Goal: Task Accomplishment & Management: Manage account settings

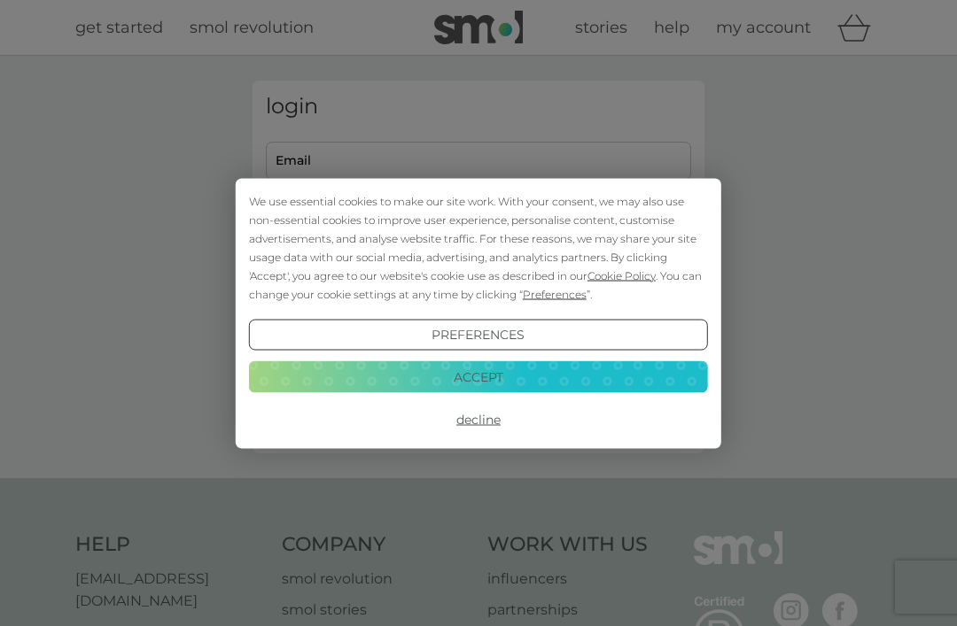
click at [492, 430] on button "Decline" at bounding box center [478, 420] width 459 height 32
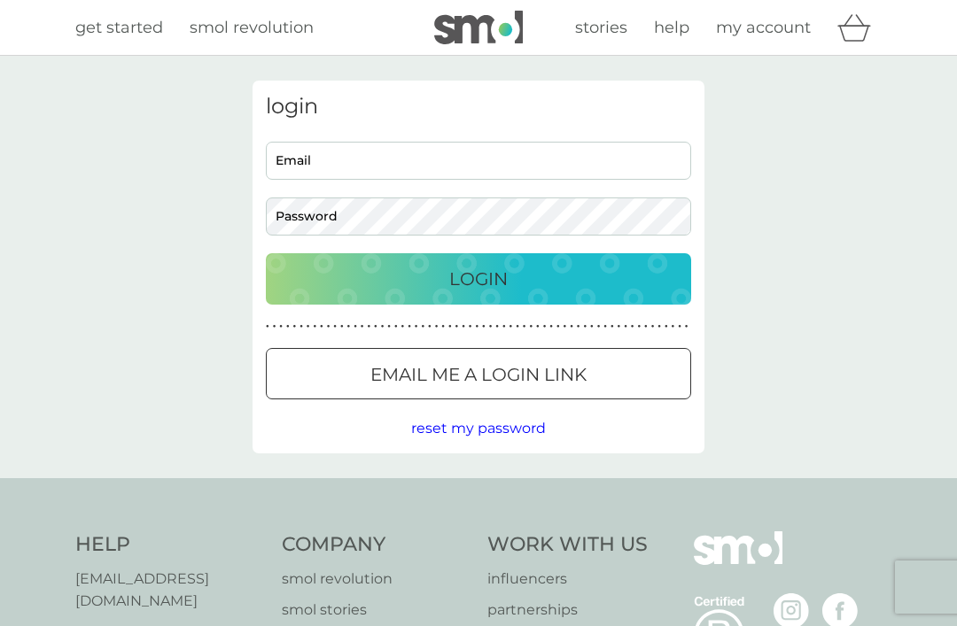
click at [338, 172] on input "Email" at bounding box center [478, 161] width 425 height 38
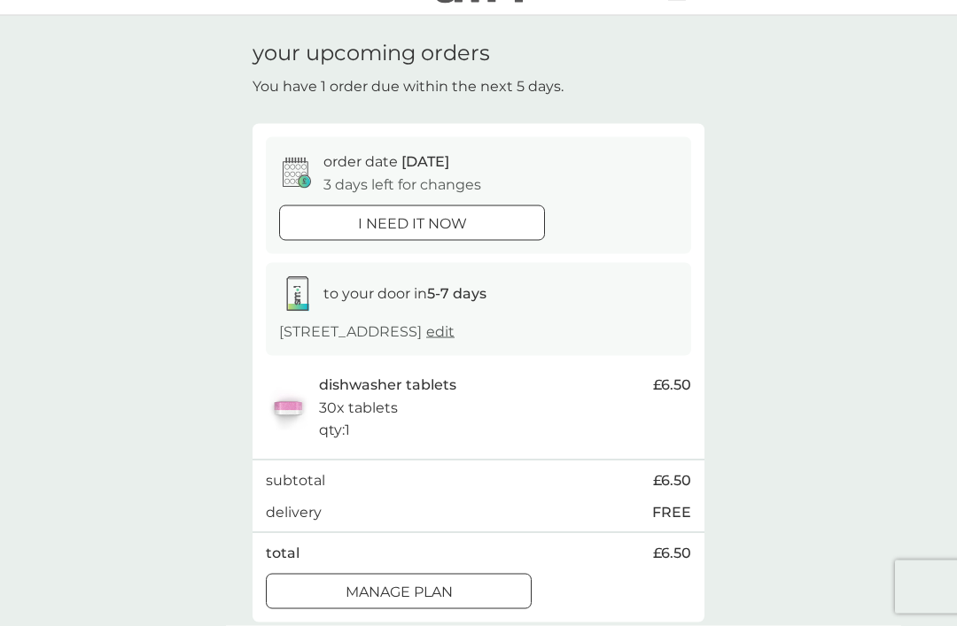
scroll to position [53, 0]
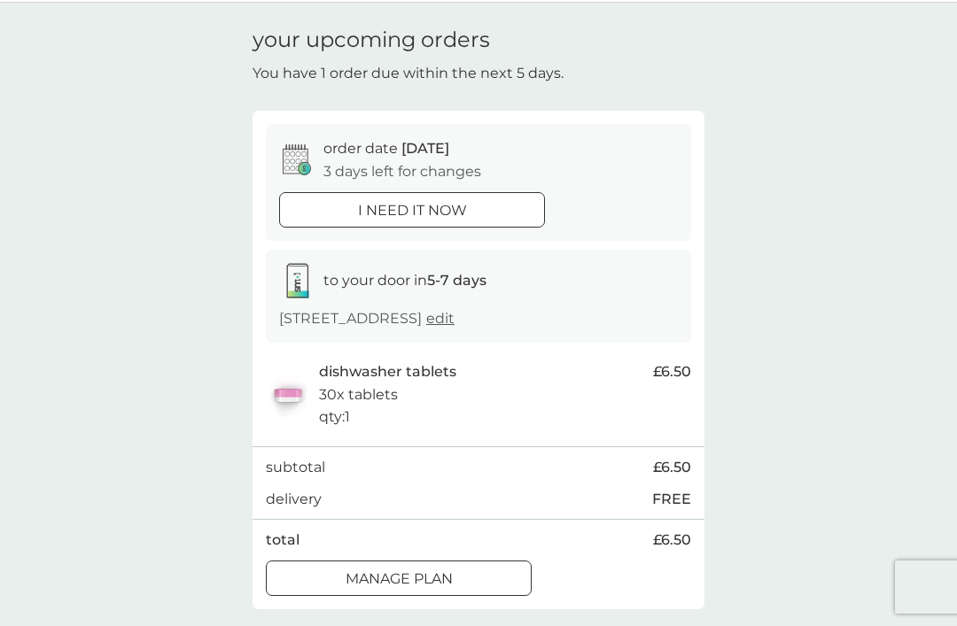
click at [456, 591] on div "Manage plan" at bounding box center [399, 579] width 264 height 23
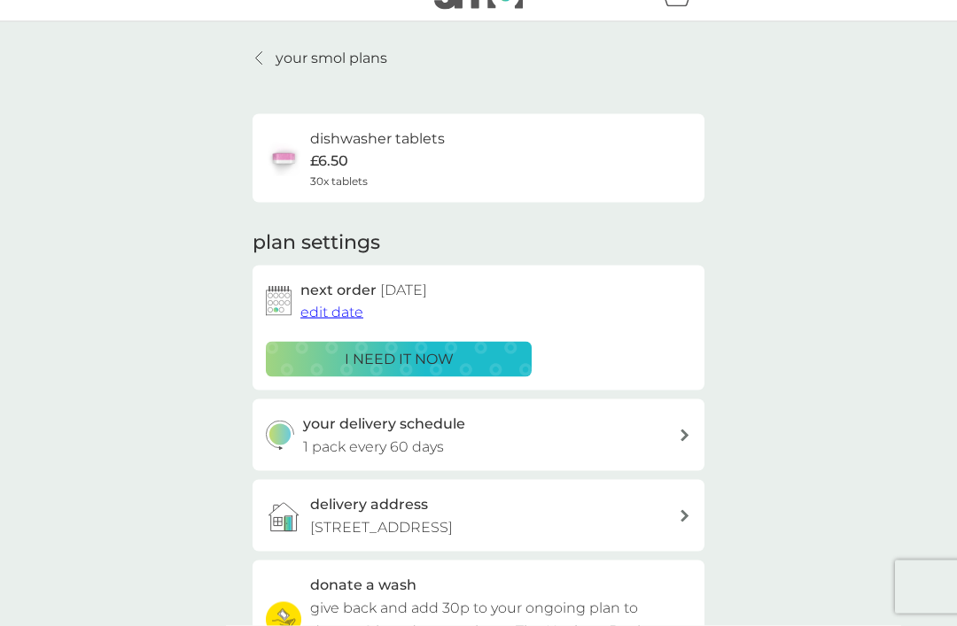
scroll to position [35, 0]
click at [333, 311] on span "edit date" at bounding box center [331, 311] width 63 height 17
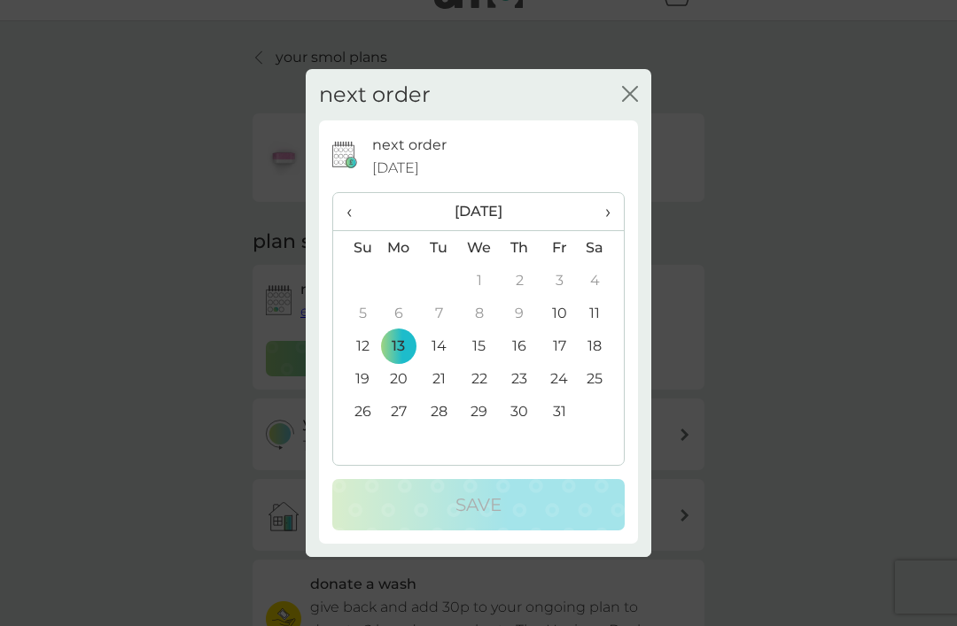
click at [601, 230] on span "›" at bounding box center [602, 211] width 18 height 37
click at [603, 297] on td "1" at bounding box center [601, 280] width 44 height 33
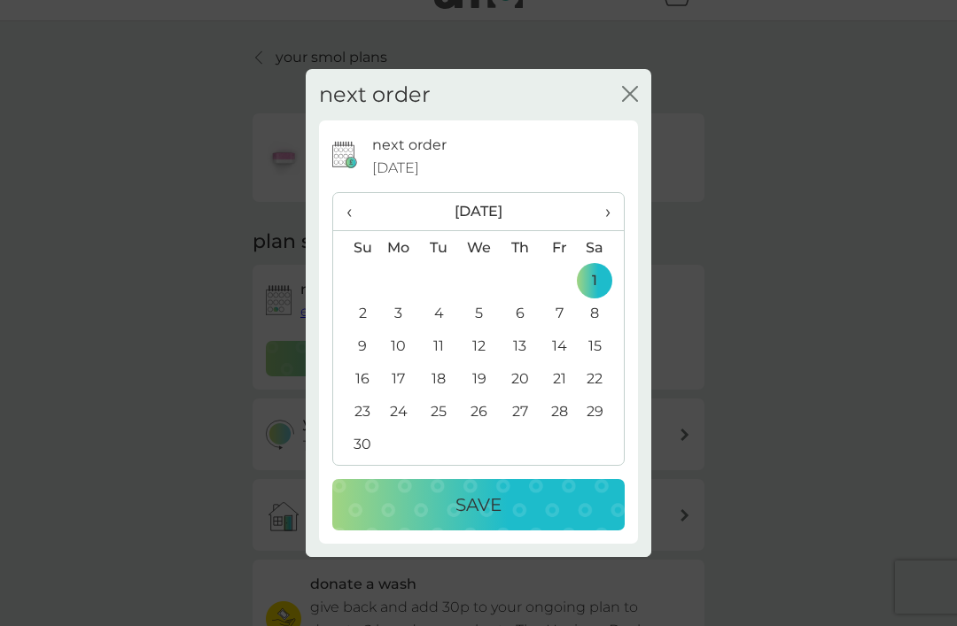
click at [499, 519] on p "Save" at bounding box center [478, 505] width 46 height 28
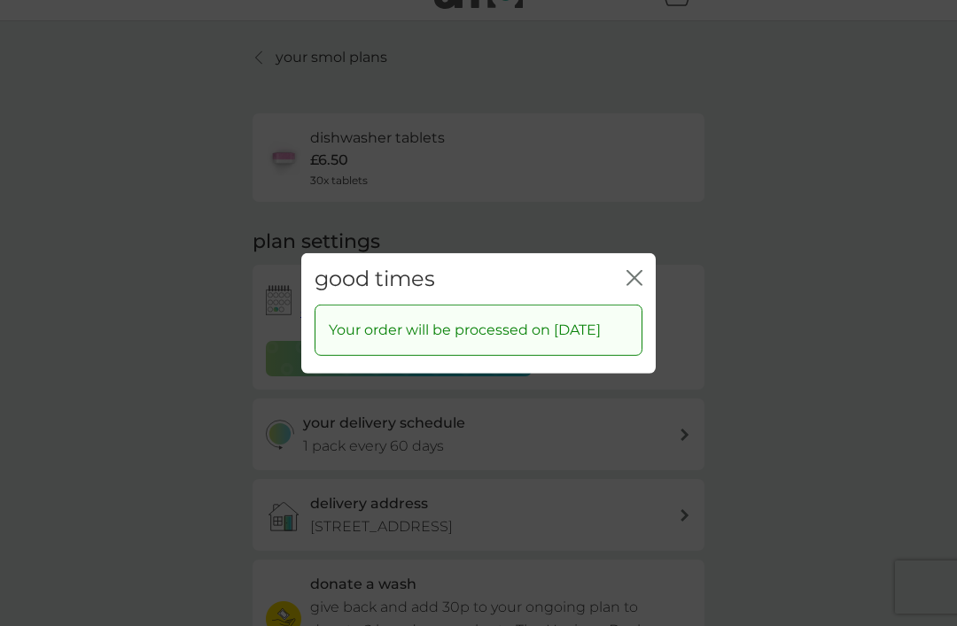
click at [641, 285] on icon "close" at bounding box center [634, 277] width 16 height 16
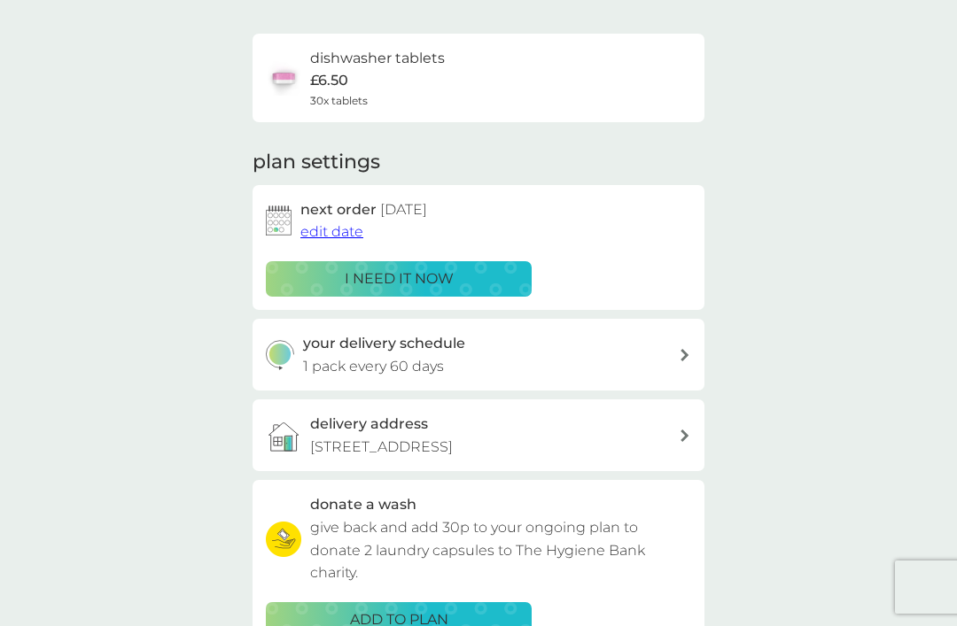
scroll to position [0, 0]
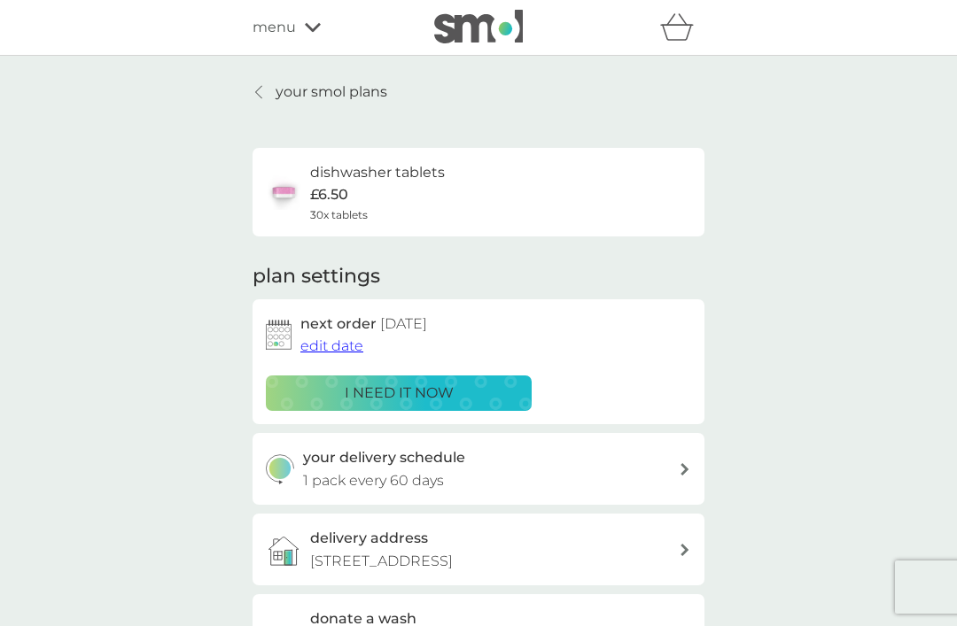
click at [317, 29] on icon at bounding box center [313, 27] width 16 height 11
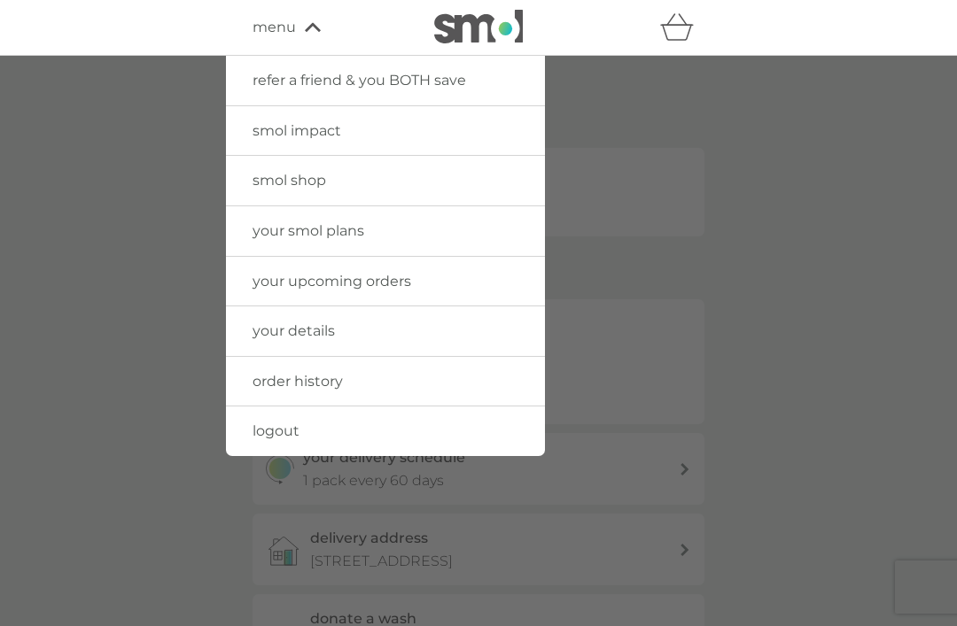
click at [342, 140] on link "smol impact" at bounding box center [385, 131] width 319 height 50
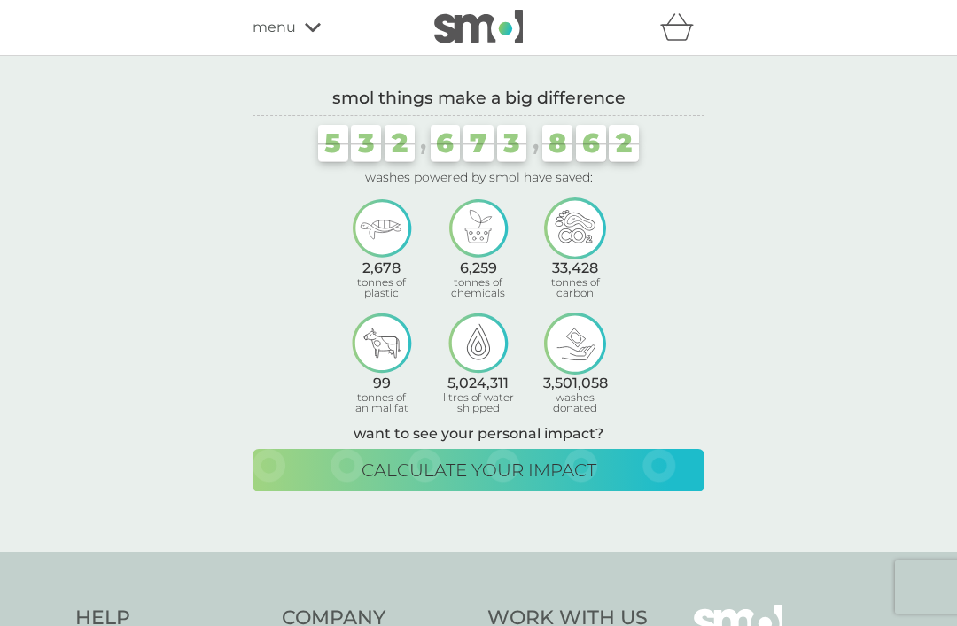
click at [322, 35] on div "menu" at bounding box center [327, 27] width 151 height 23
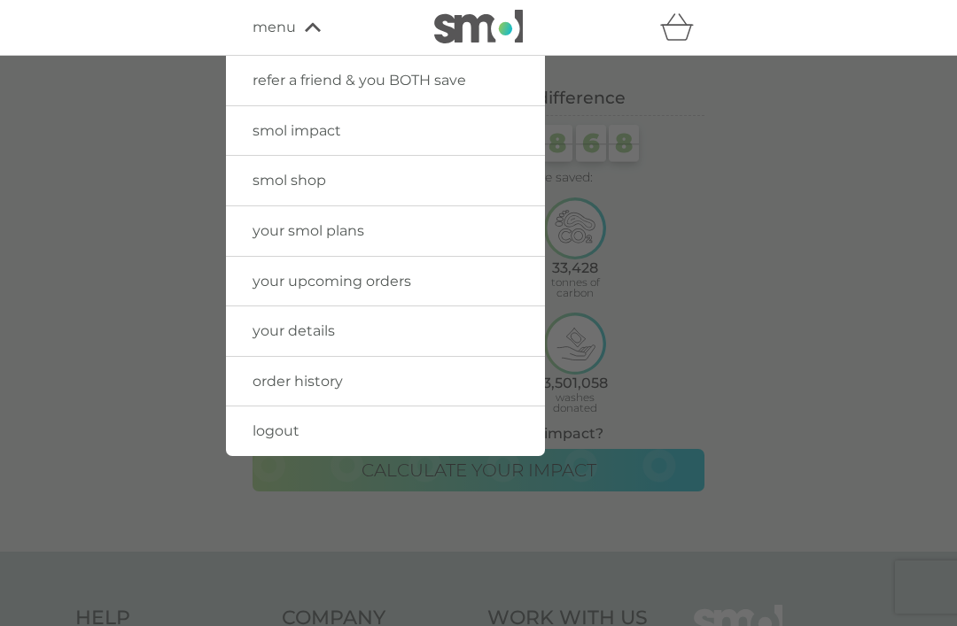
click at [295, 191] on link "smol shop" at bounding box center [385, 181] width 319 height 50
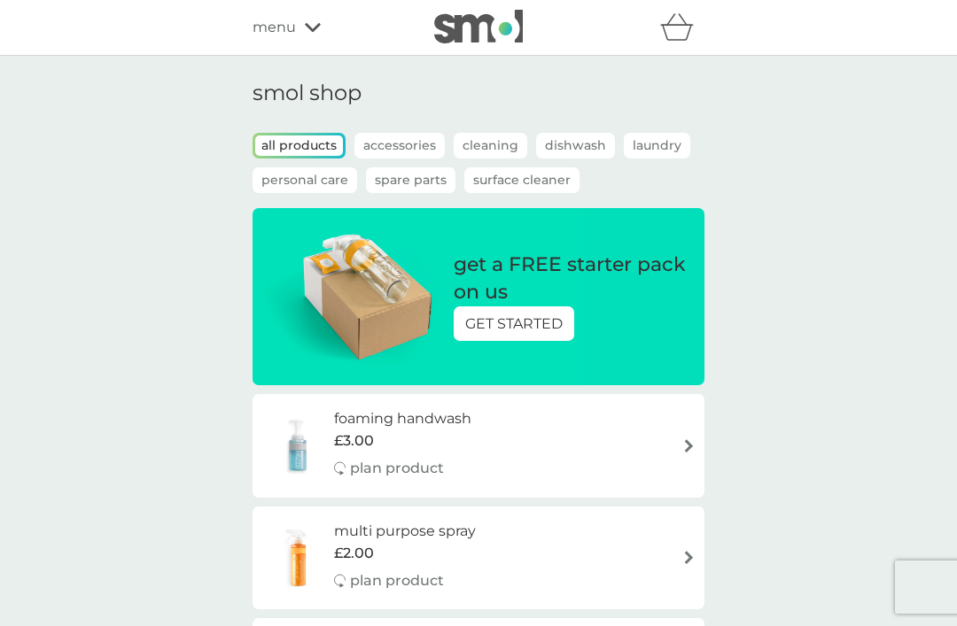
click at [580, 144] on p "Dishwash" at bounding box center [575, 146] width 79 height 26
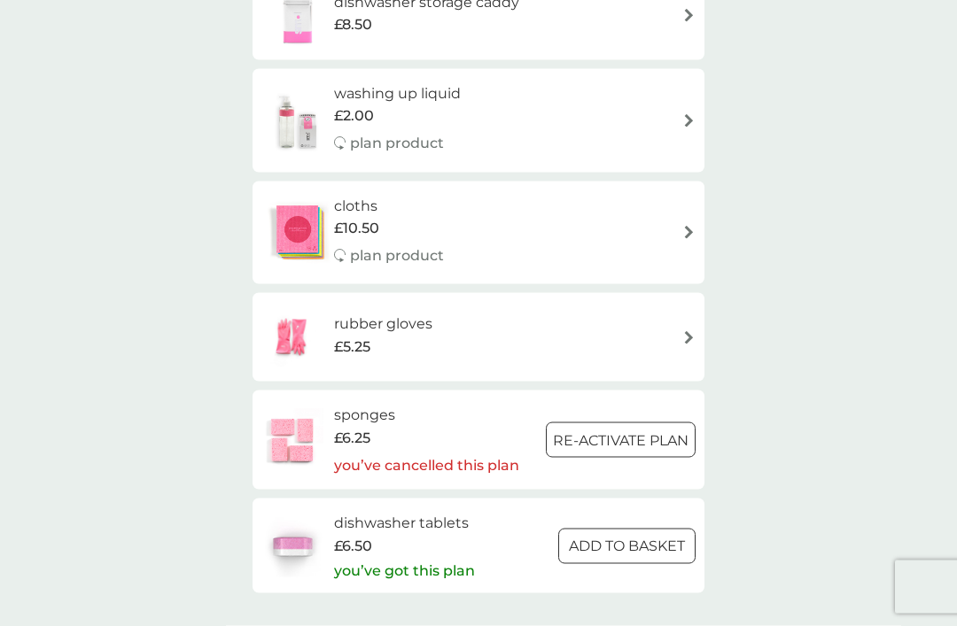
scroll to position [433, 0]
click at [417, 522] on h6 "dishwasher tablets" at bounding box center [404, 522] width 141 height 23
click at [423, 511] on h6 "dishwasher tablets" at bounding box center [404, 522] width 141 height 23
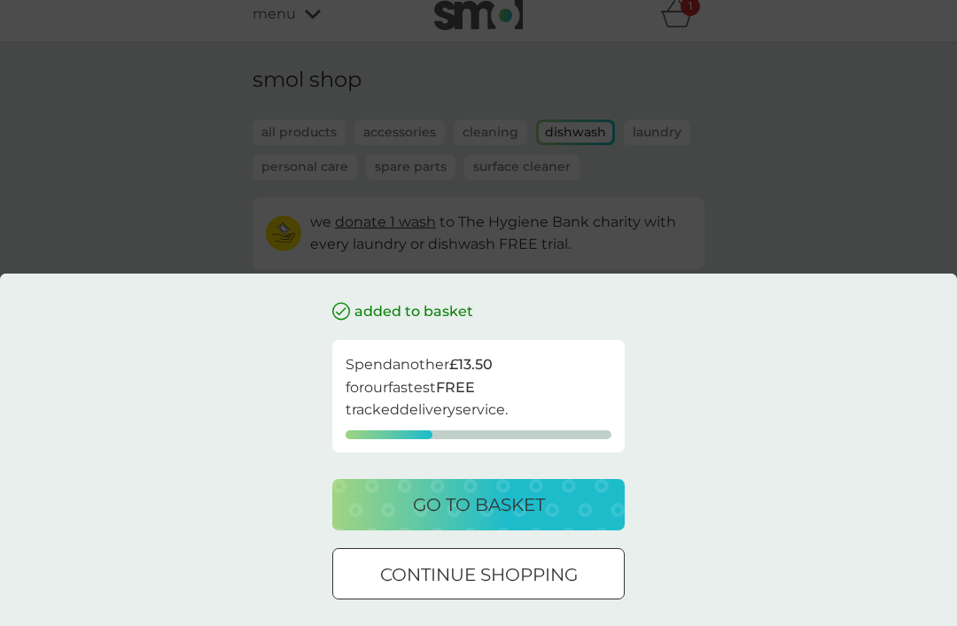
scroll to position [50, 0]
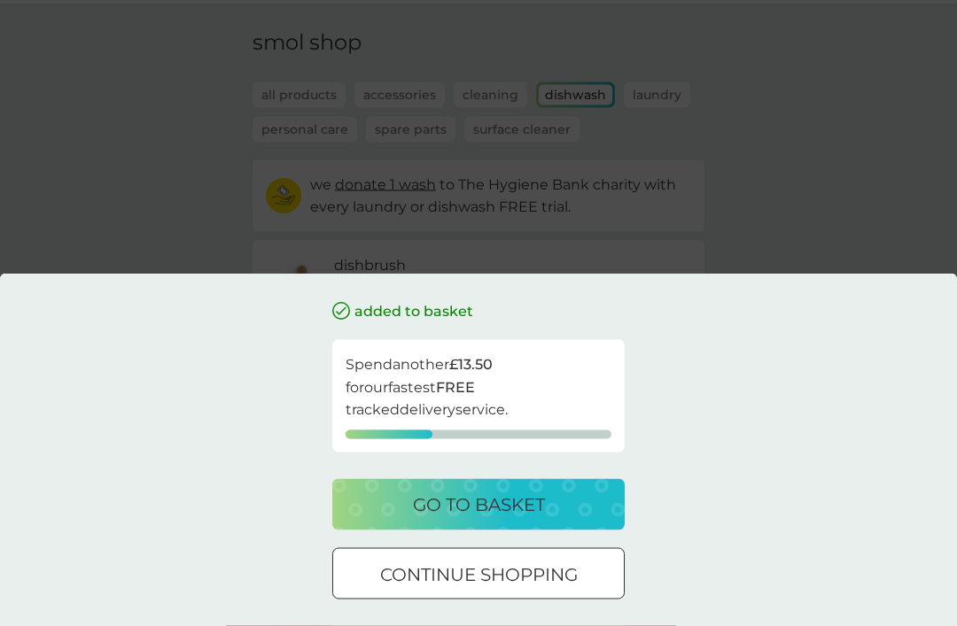
click at [550, 519] on div "go to basket" at bounding box center [478, 505] width 257 height 28
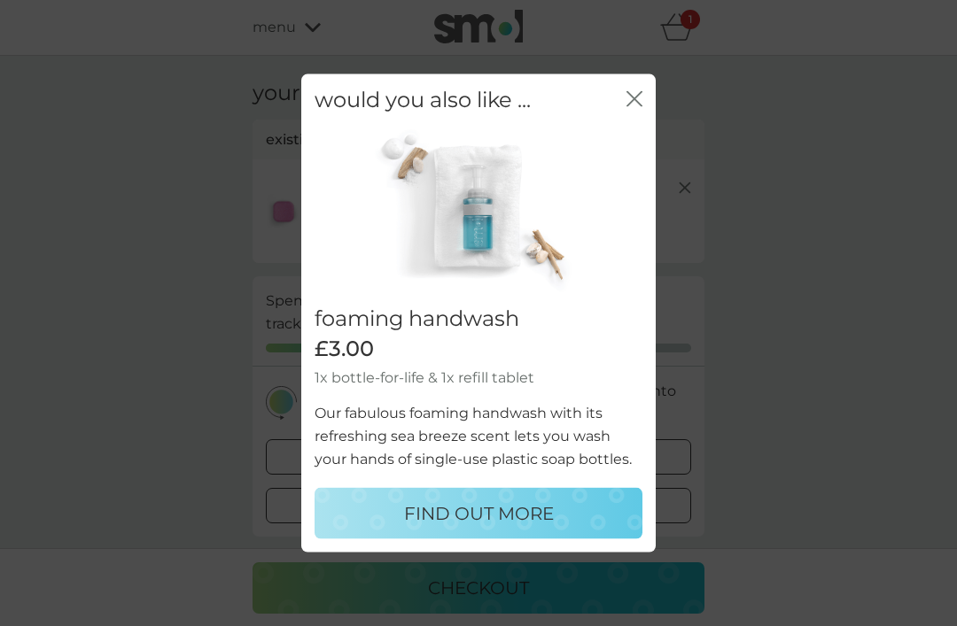
click at [641, 106] on icon "close" at bounding box center [634, 98] width 16 height 16
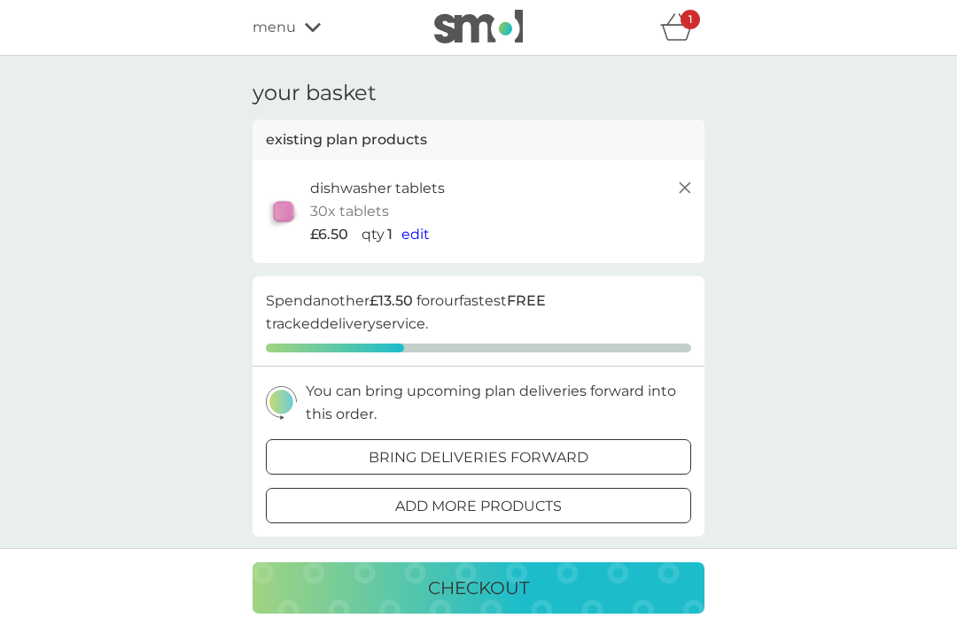
click at [688, 32] on icon "basket" at bounding box center [677, 26] width 34 height 27
click at [680, 26] on icon "basket" at bounding box center [677, 33] width 30 height 16
click at [679, 185] on icon at bounding box center [684, 187] width 21 height 21
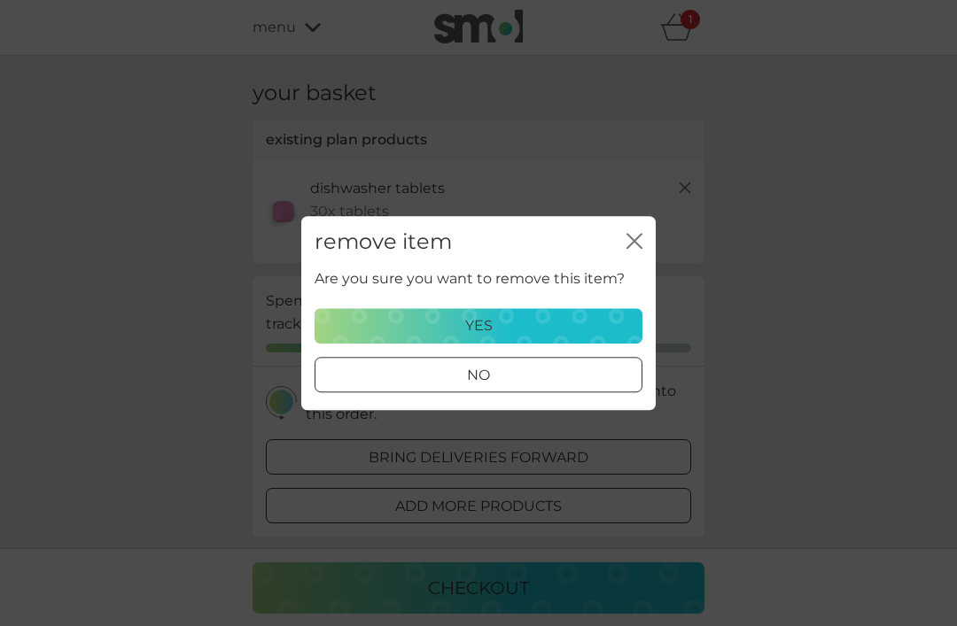
click at [784, 317] on div "remove item close Are you sure you want to remove this item? yes no" at bounding box center [478, 313] width 957 height 626
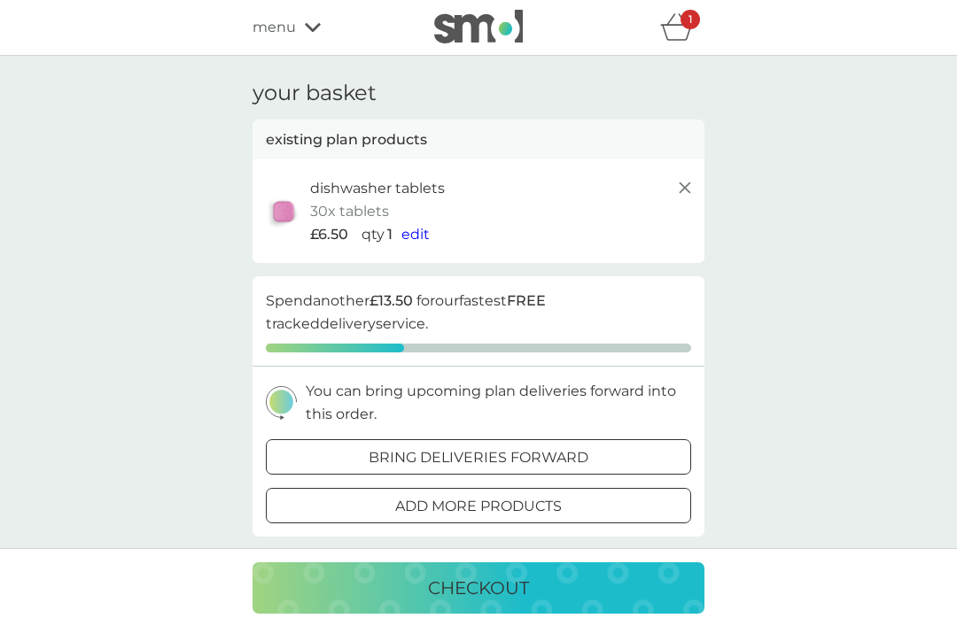
click at [310, 36] on div "menu" at bounding box center [327, 27] width 151 height 23
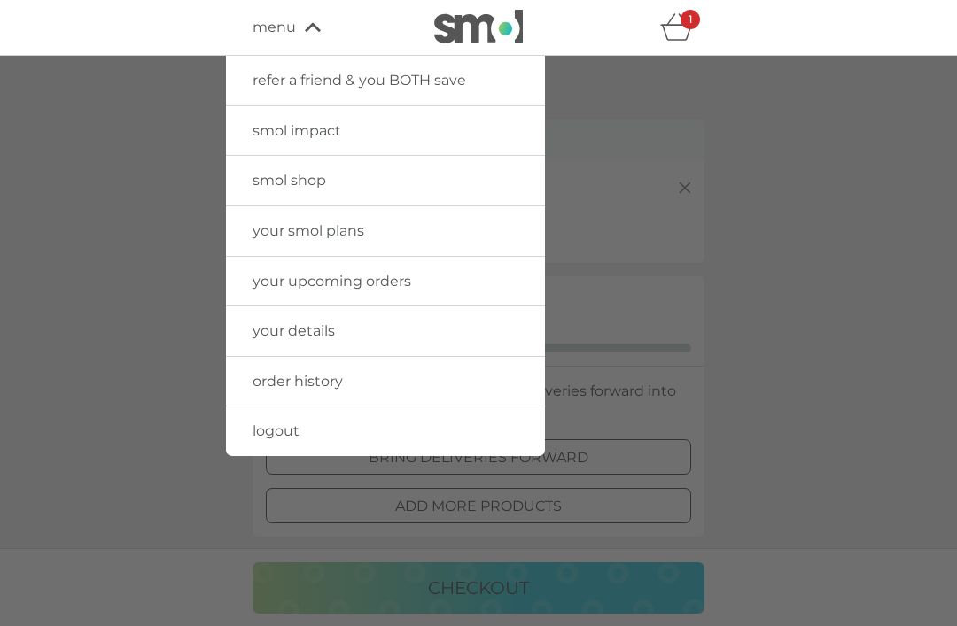
click at [408, 284] on span "your upcoming orders" at bounding box center [331, 281] width 159 height 17
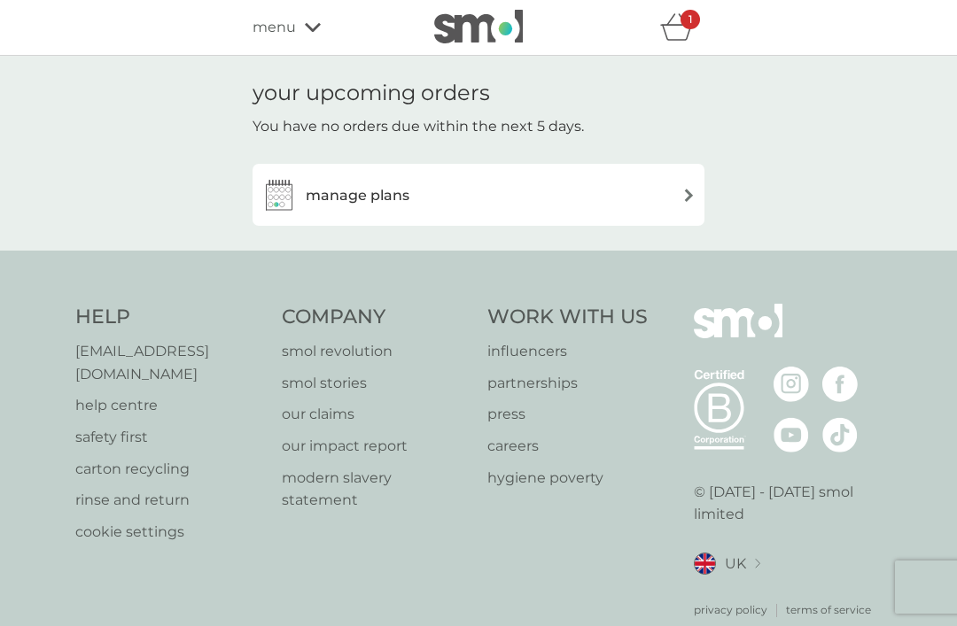
click at [685, 200] on img at bounding box center [688, 195] width 13 height 13
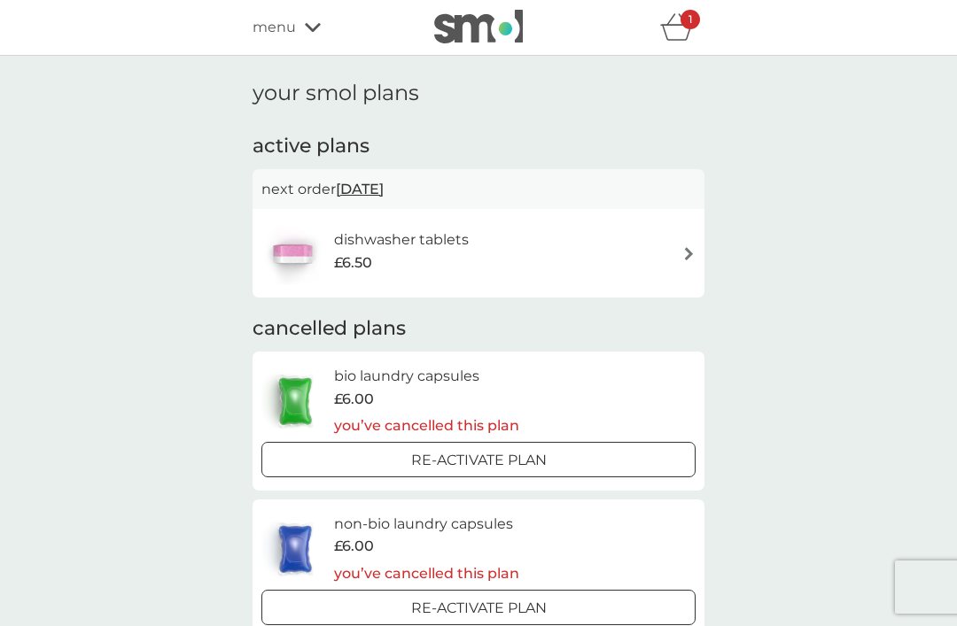
scroll to position [37, 0]
